Goal: Task Accomplishment & Management: Manage account settings

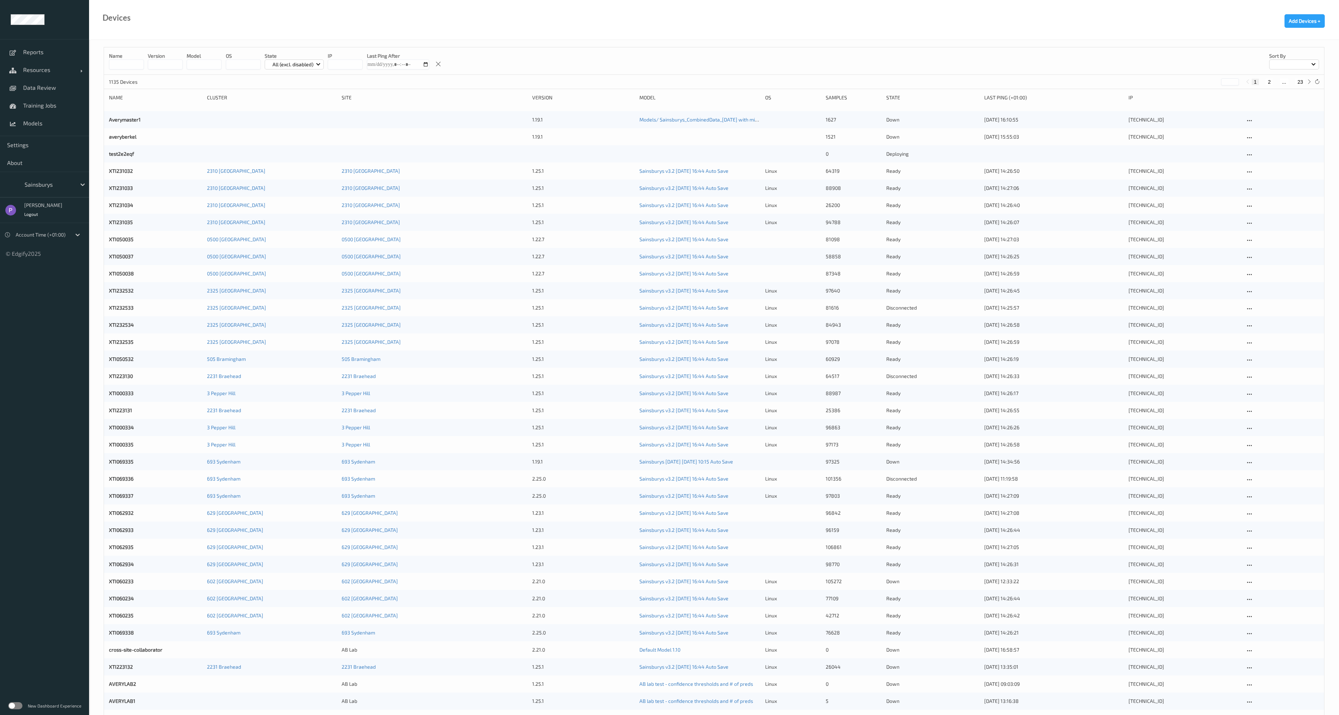
click at [57, 188] on div at bounding box center [49, 184] width 48 height 9
type input "wh"
click at [58, 201] on span "wholefoodsmarket" at bounding box center [62, 201] width 50 height 7
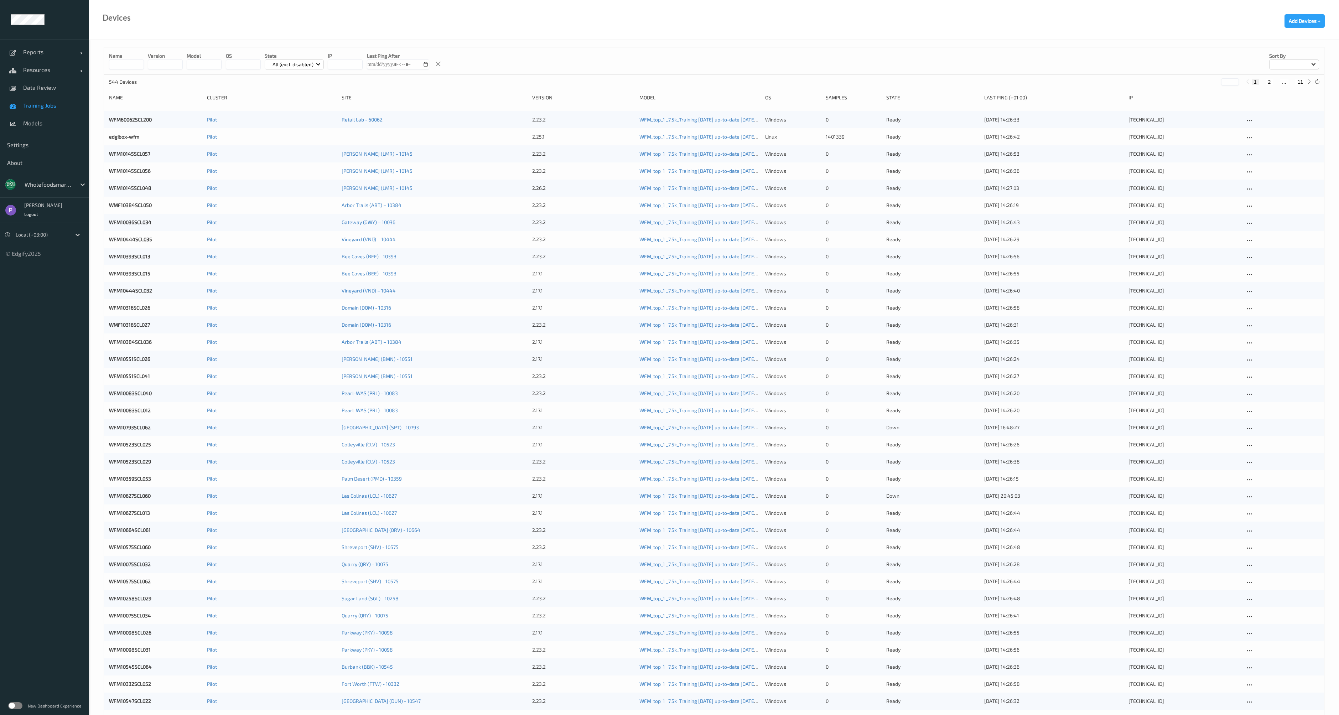
click at [40, 106] on span "Training Jobs" at bounding box center [52, 105] width 59 height 7
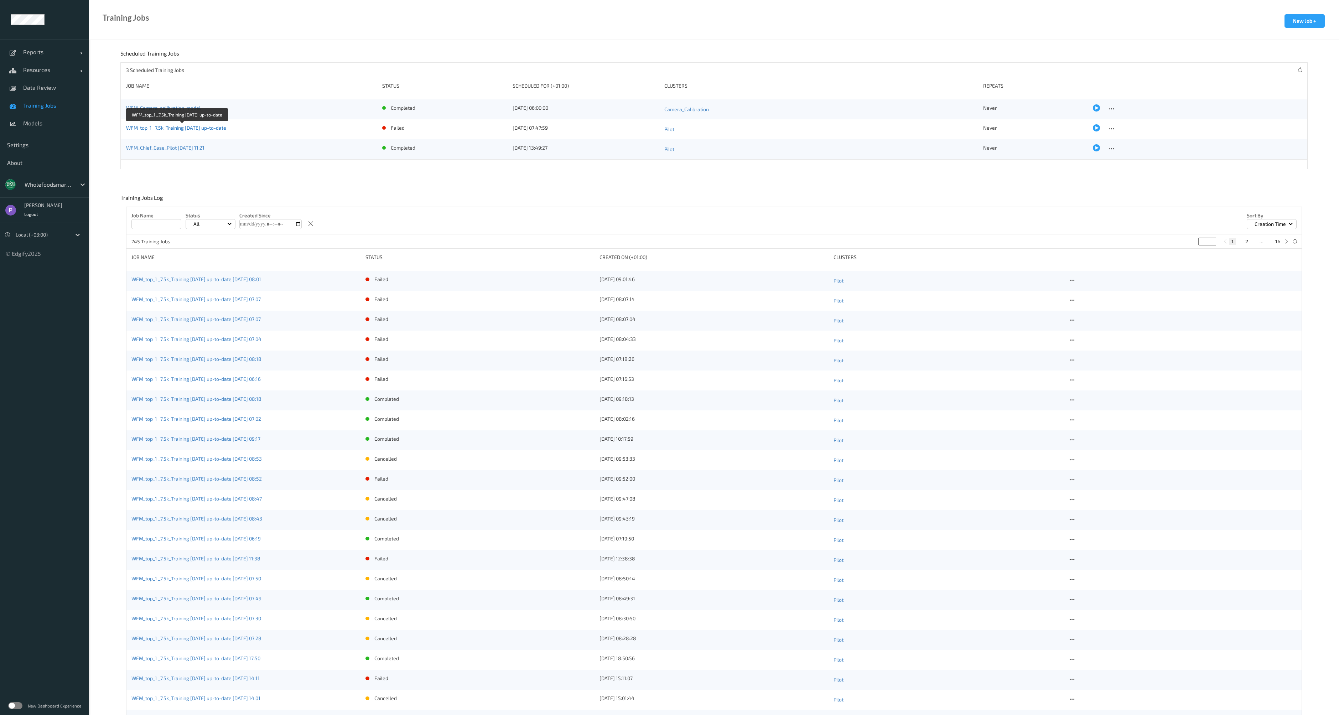
click at [179, 127] on link "WFM_top_1 _7.5k_Training [DATE] up-to-date" at bounding box center [176, 128] width 100 height 6
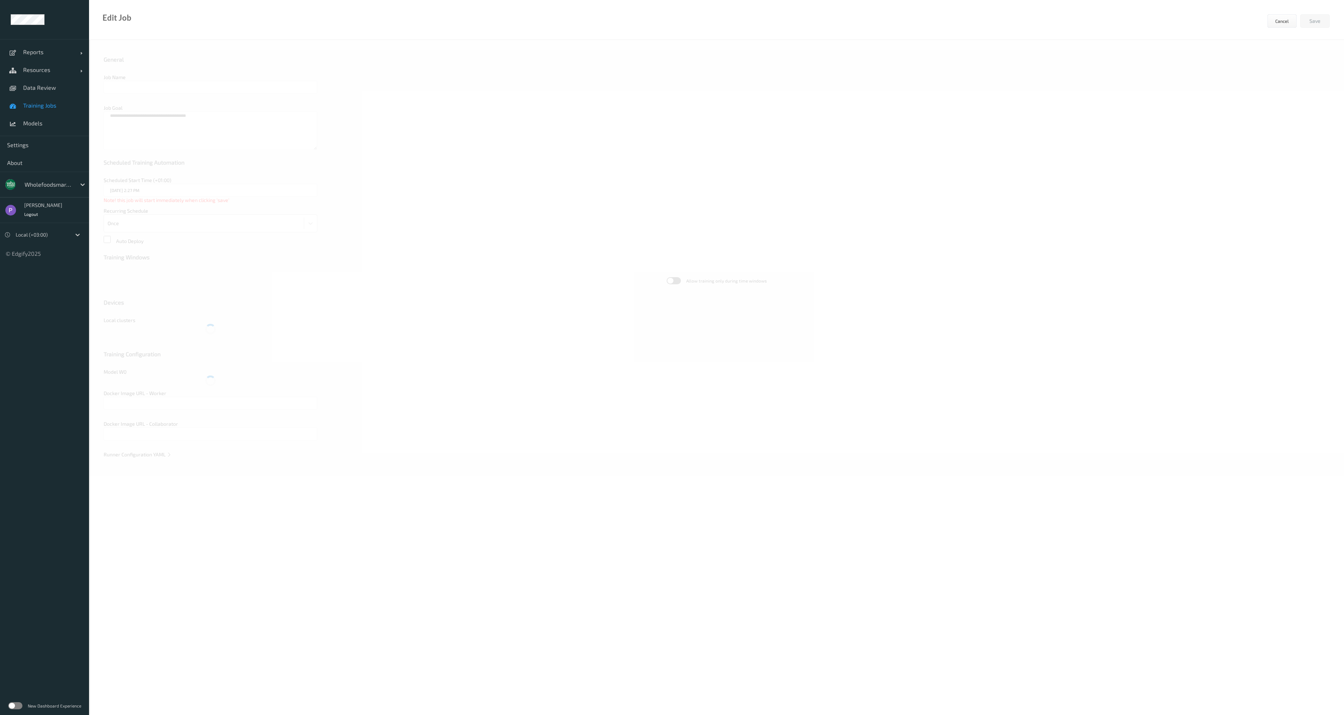
type input "WFM_top_1 _7.5k_Training [DATE] up-to-date"
type textarea "**********"
type input "[DATE] 7:47 AM"
type input "edgify/edgify-worker-cuda:[DATE]"
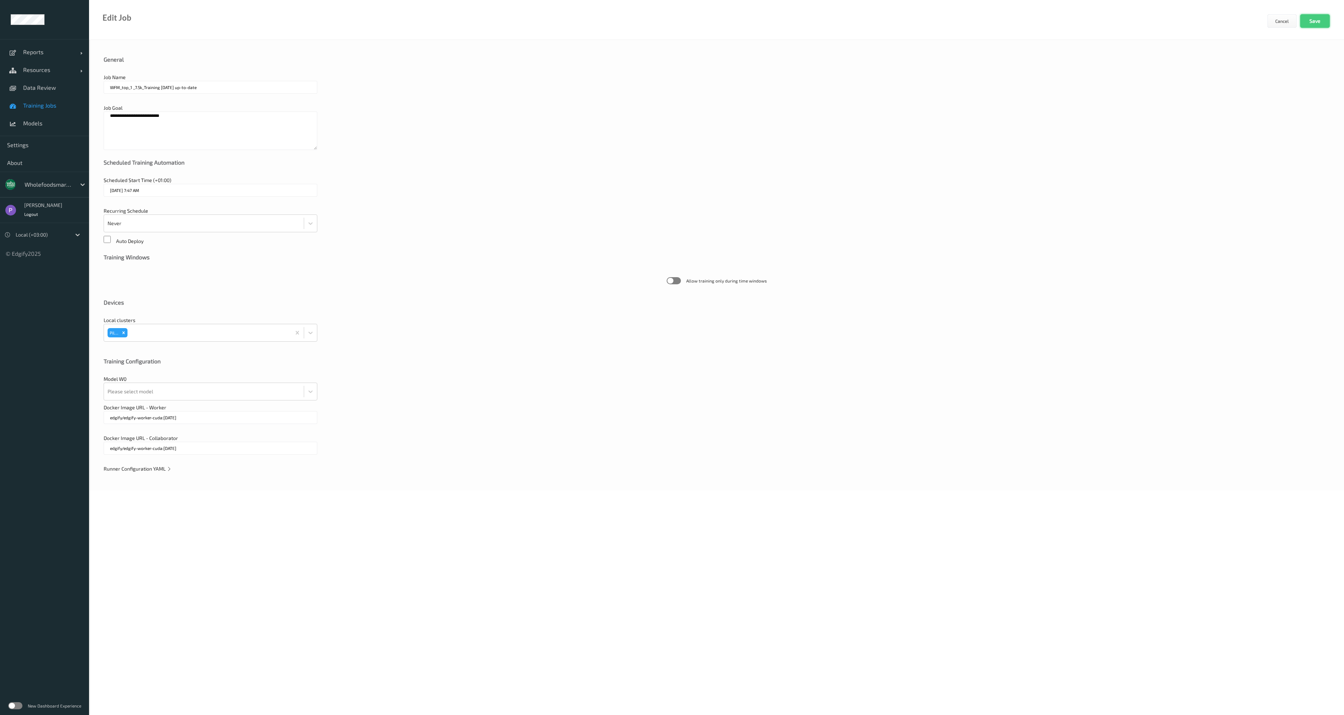
click at [1312, 22] on button "Save" at bounding box center [1315, 21] width 30 height 14
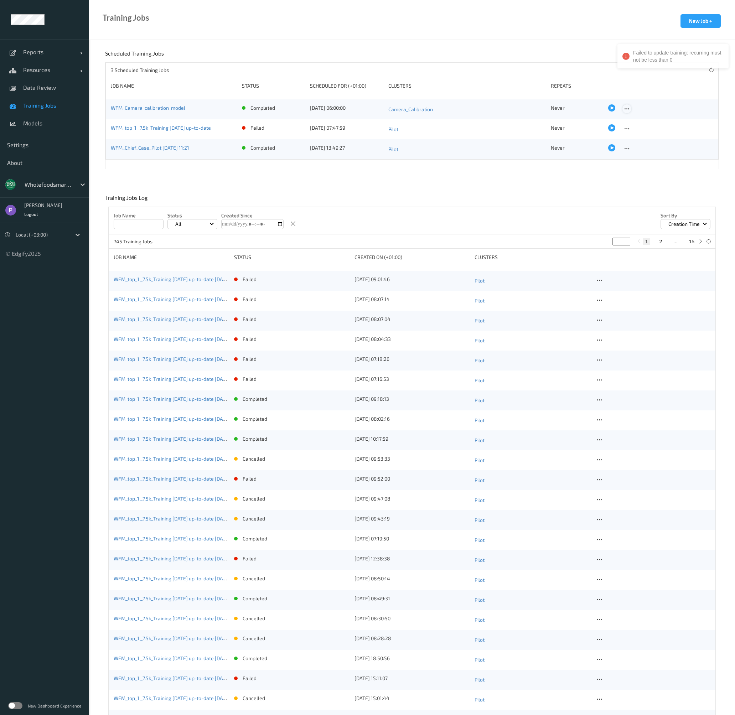
click at [625, 108] on icon at bounding box center [627, 109] width 6 height 6
click at [637, 121] on div "Edit Job" at bounding box center [642, 120] width 15 height 7
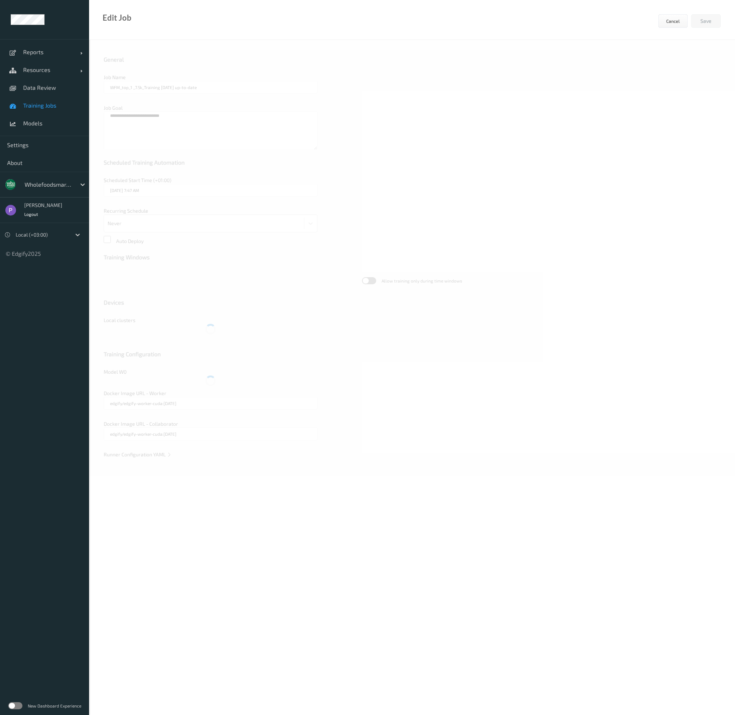
type input "WFM_Camera_calibration_model"
type input "[DATE] 6:00 AM"
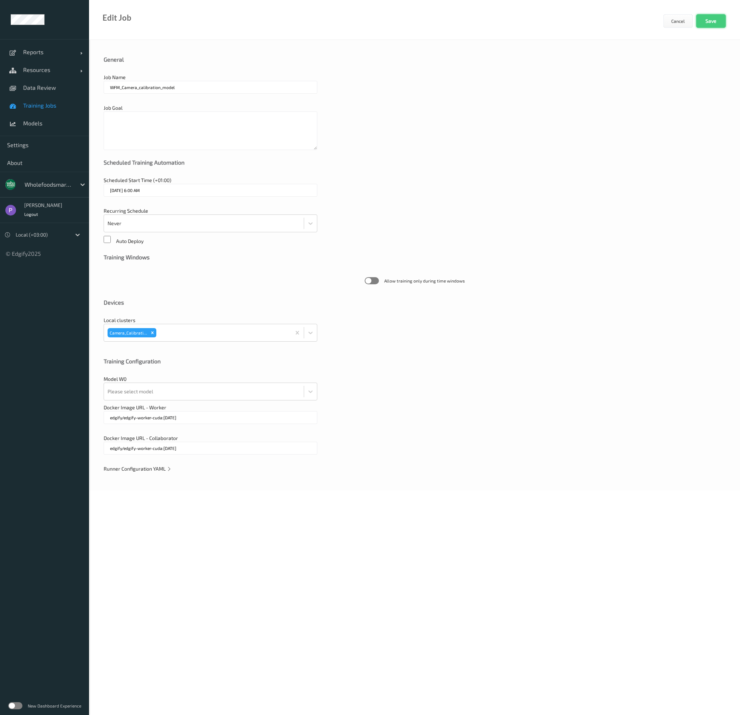
click at [713, 22] on button "Save" at bounding box center [711, 21] width 30 height 14
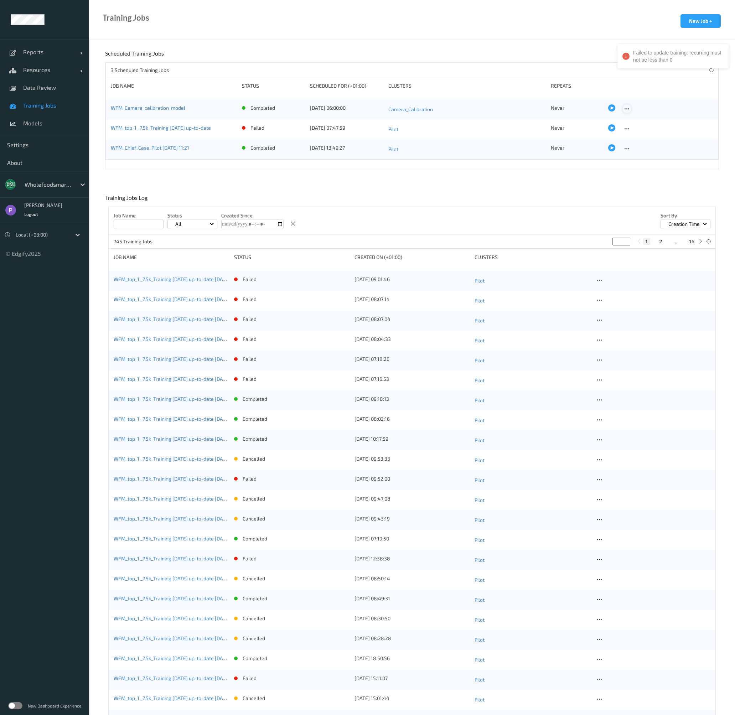
click at [626, 109] on div at bounding box center [626, 108] width 9 height 9
click at [635, 121] on div "Edit Job" at bounding box center [642, 120] width 15 height 7
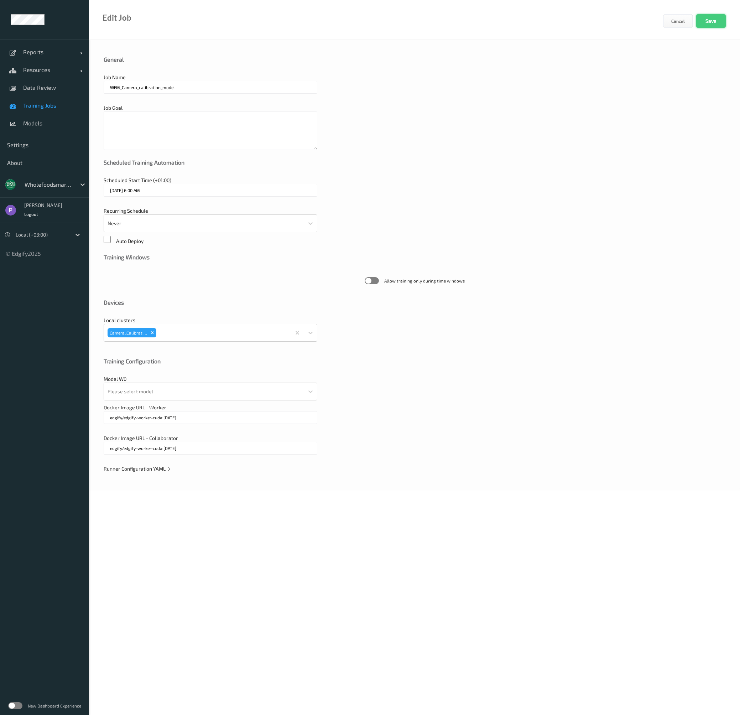
click at [712, 20] on button "Save" at bounding box center [711, 21] width 30 height 14
